Goal: Transaction & Acquisition: Purchase product/service

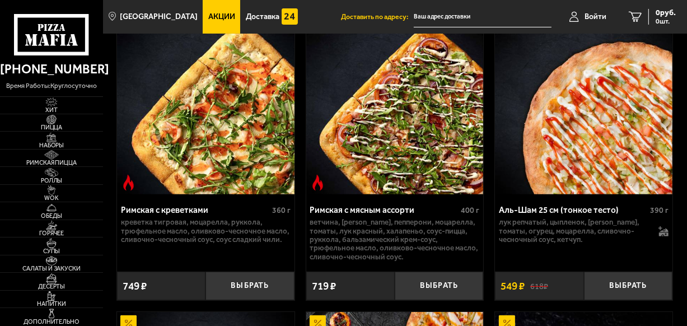
type input "[STREET_ADDRESS]"
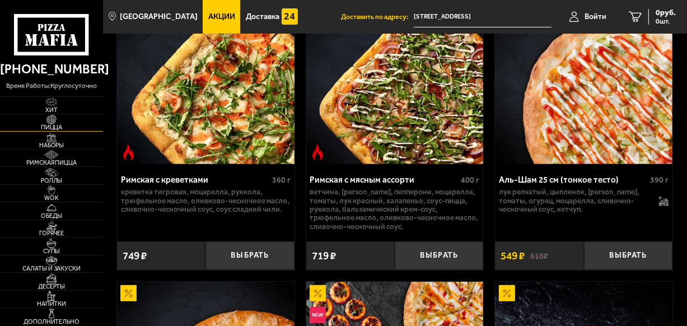
click at [90, 121] on link "Пицца" at bounding box center [51, 122] width 103 height 17
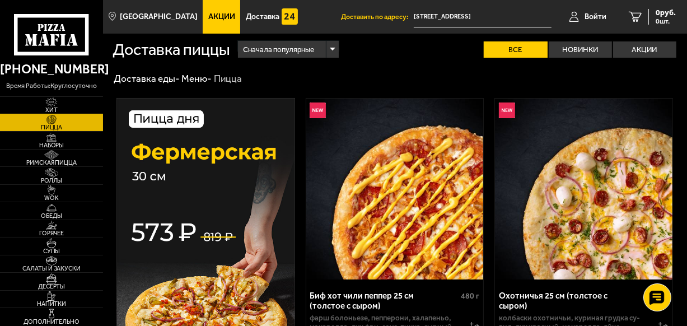
click at [66, 106] on link "Хит" at bounding box center [51, 105] width 103 height 17
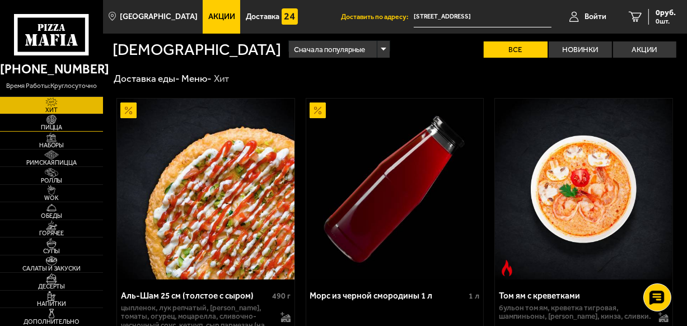
click at [33, 125] on span "Пицца" at bounding box center [51, 127] width 103 height 6
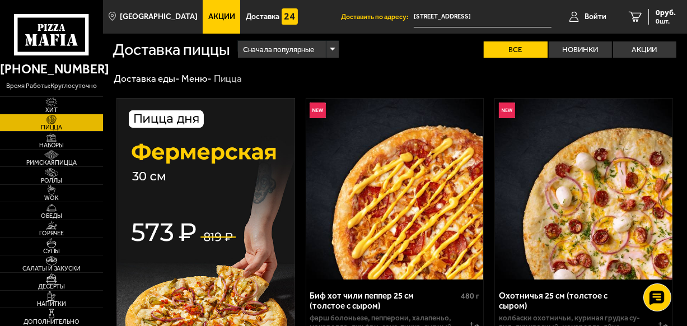
click at [214, 8] on link "Акции" at bounding box center [222, 17] width 38 height 34
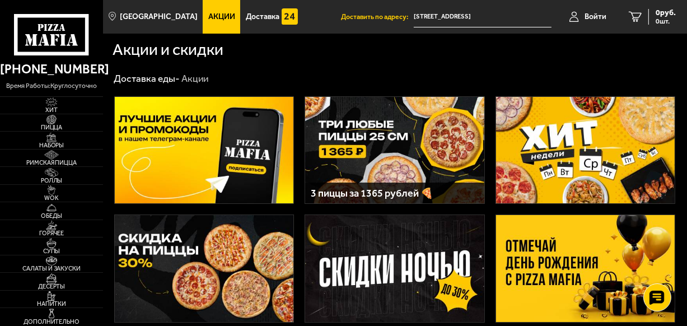
click at [550, 264] on img at bounding box center [585, 268] width 179 height 107
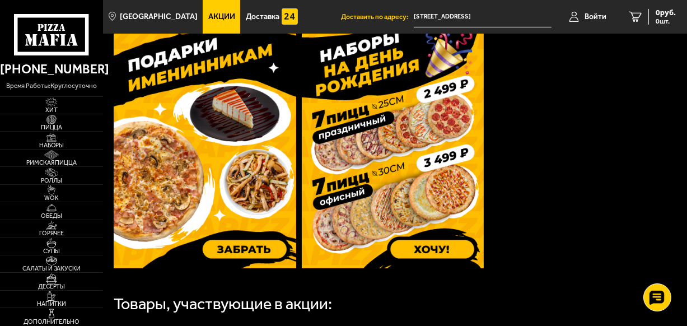
scroll to position [373, 0]
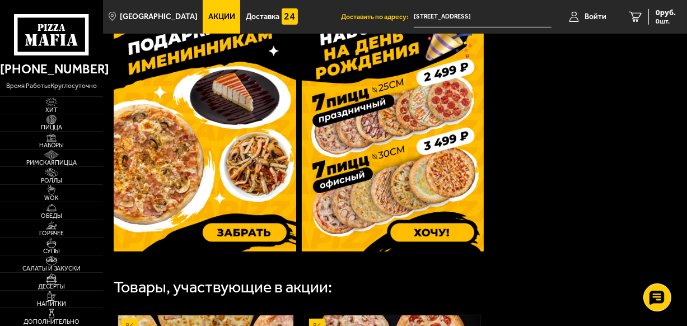
click at [442, 231] on img at bounding box center [393, 131] width 183 height 242
click at [255, 225] on img at bounding box center [205, 131] width 183 height 242
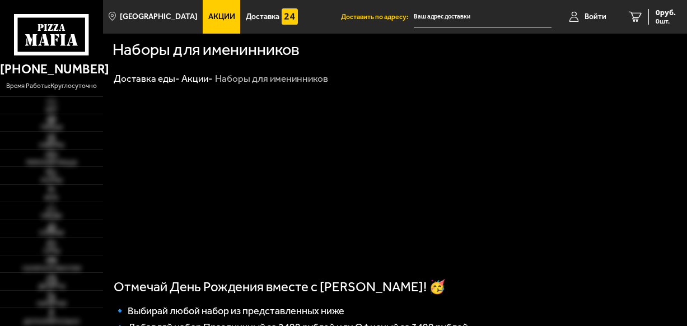
type input "[STREET_ADDRESS]"
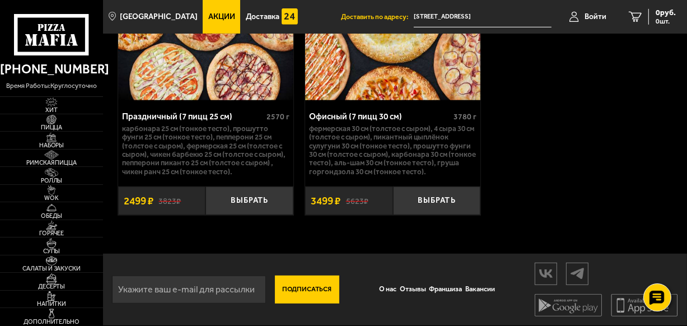
scroll to position [512, 0]
click at [258, 205] on button "Выбрать" at bounding box center [249, 200] width 88 height 29
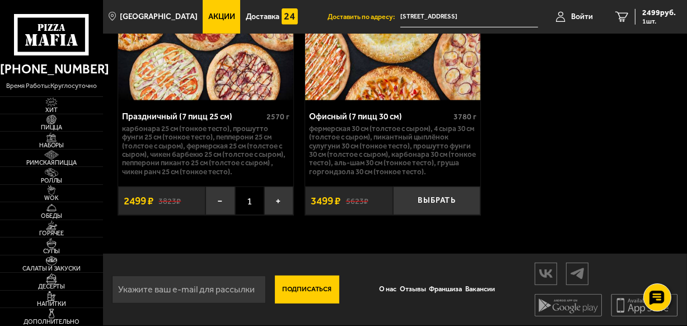
scroll to position [232, 0]
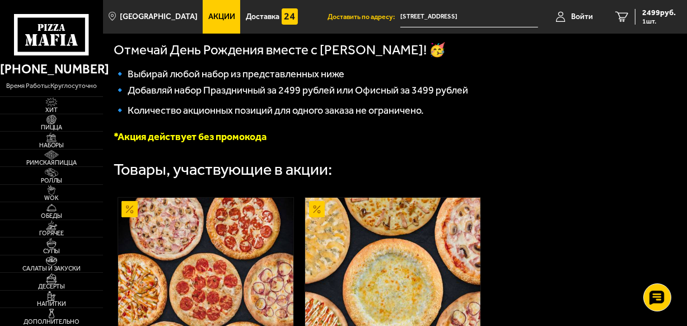
click at [203, 22] on link "Акции" at bounding box center [222, 17] width 38 height 34
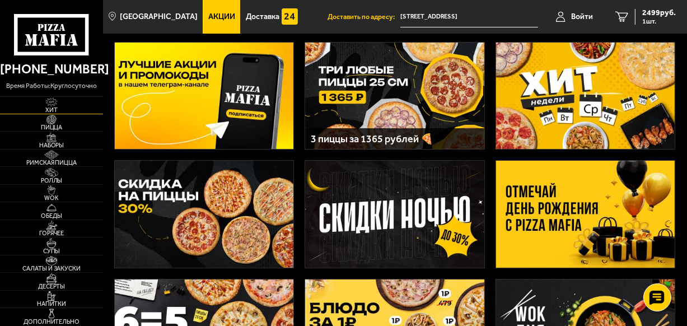
scroll to position [54, 0]
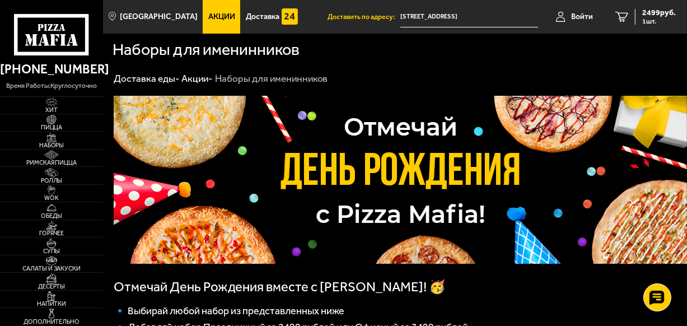
scroll to position [187, 0]
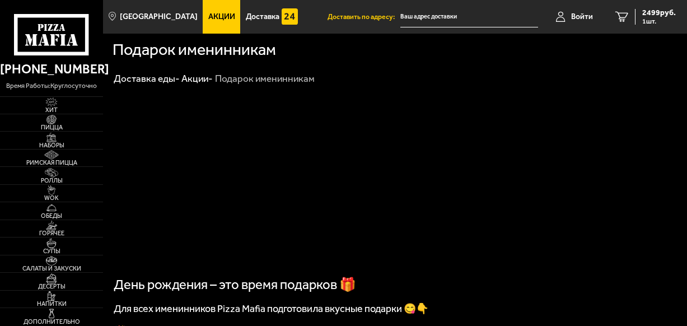
type input "[STREET_ADDRESS]"
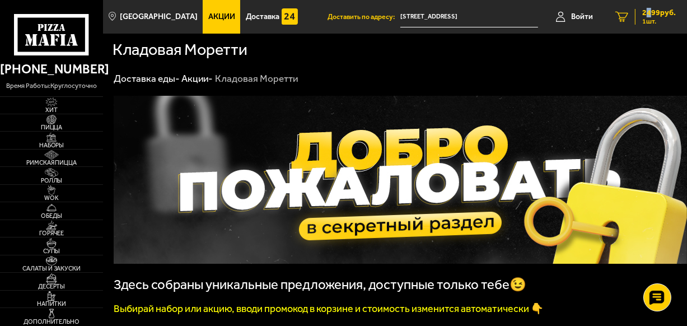
click at [647, 15] on span "2499 руб." at bounding box center [659, 13] width 34 height 8
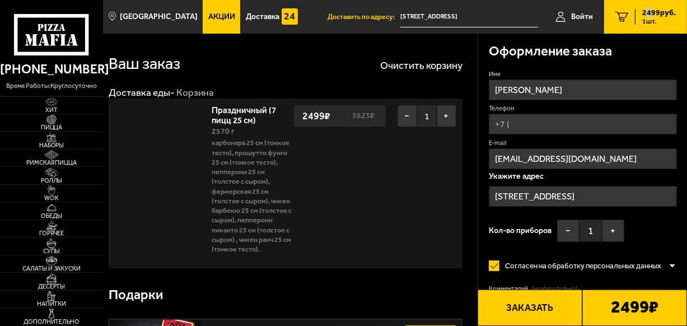
type input "[STREET_ADDRESS]"
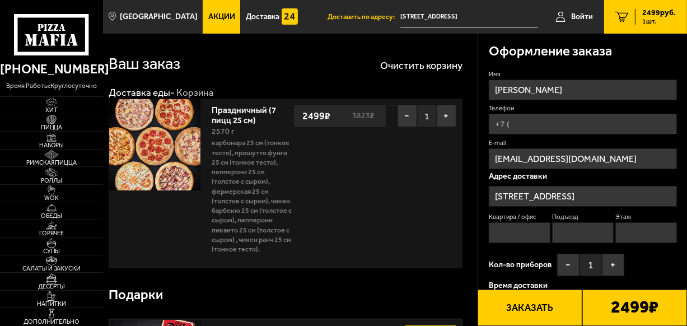
click at [320, 71] on div "Ваш заказ Очистить корзину" at bounding box center [286, 63] width 354 height 31
click at [515, 230] on input "Квартира / офис" at bounding box center [520, 232] width 62 height 21
type input "67"
type input "[PHONE_NUMBER]"
type input "2"
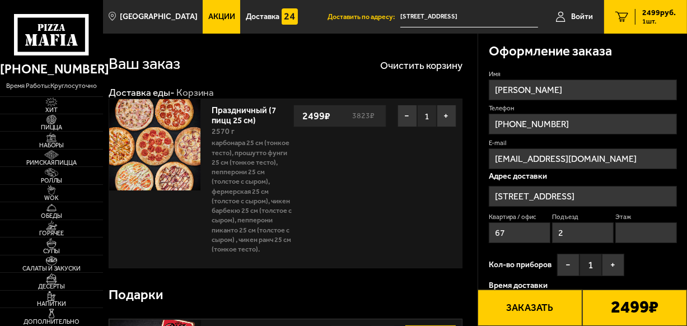
type input "3"
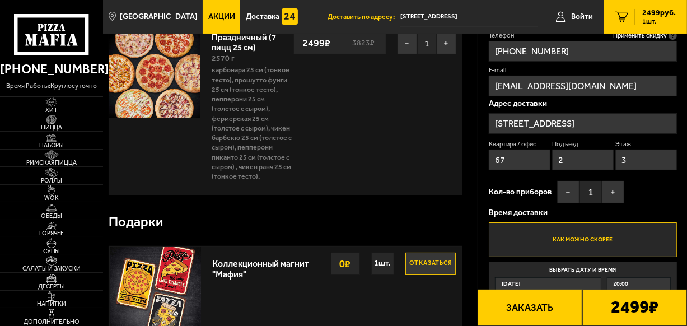
scroll to position [93, 0]
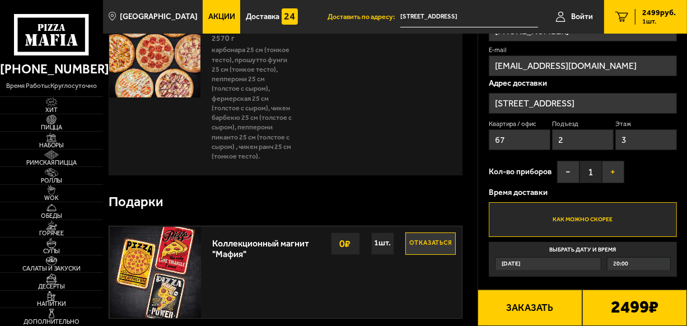
click at [611, 174] on button "+" at bounding box center [613, 172] width 22 height 22
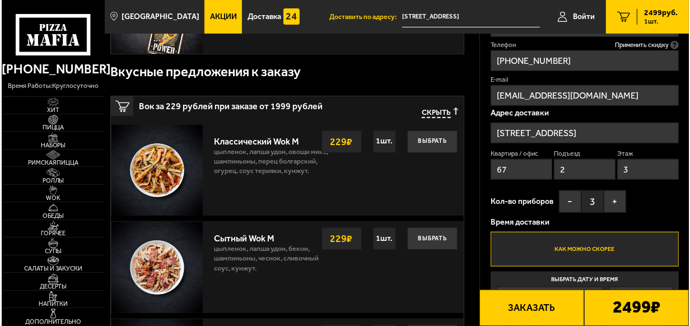
scroll to position [387, 0]
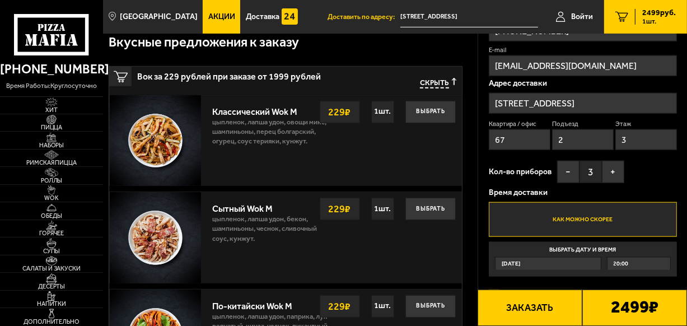
click at [549, 311] on button "Заказать" at bounding box center [530, 307] width 105 height 36
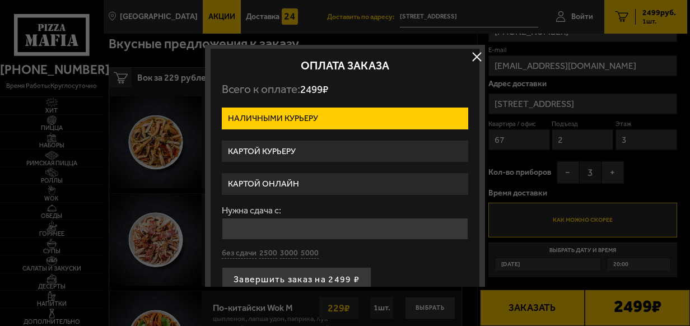
click at [280, 155] on label "Картой курьеру" at bounding box center [345, 152] width 246 height 22
click at [0, 0] on input "Картой курьеру" at bounding box center [0, 0] width 0 height 0
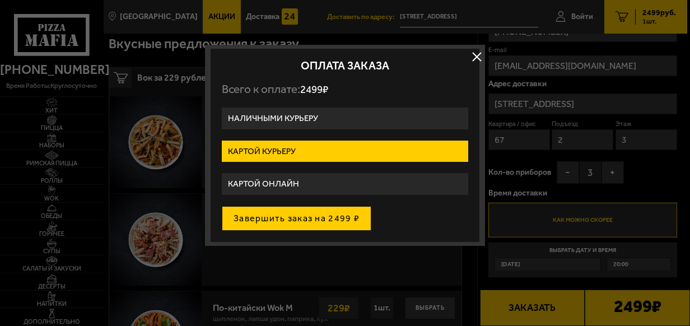
click at [285, 221] on button "Завершить заказ на 2499 ₽" at bounding box center [296, 218] width 149 height 25
